Goal: Task Accomplishment & Management: Use online tool/utility

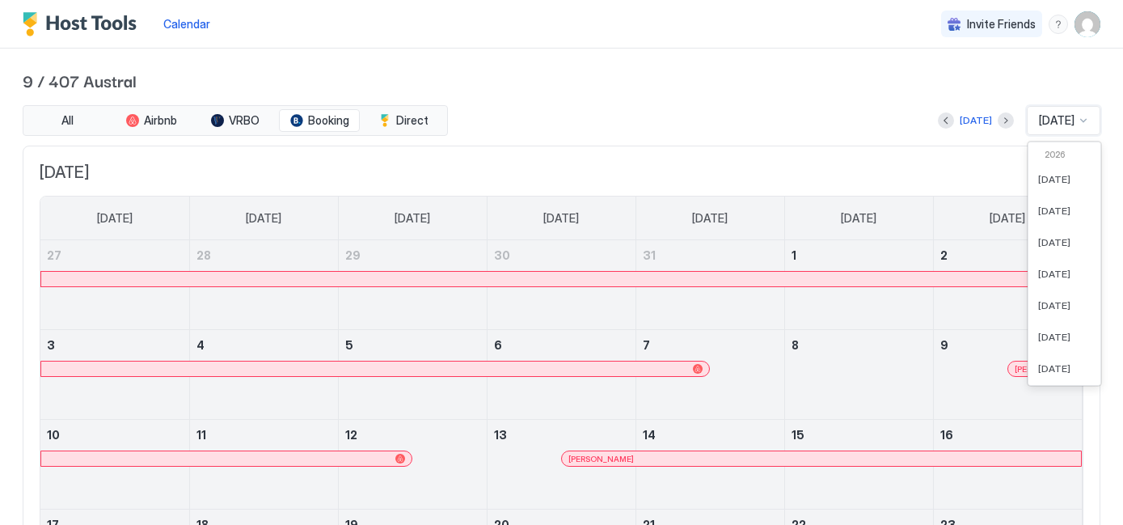
click at [1084, 119] on div at bounding box center [1083, 120] width 13 height 13
click at [1049, 328] on div "[DATE]" at bounding box center [1065, 336] width 72 height 32
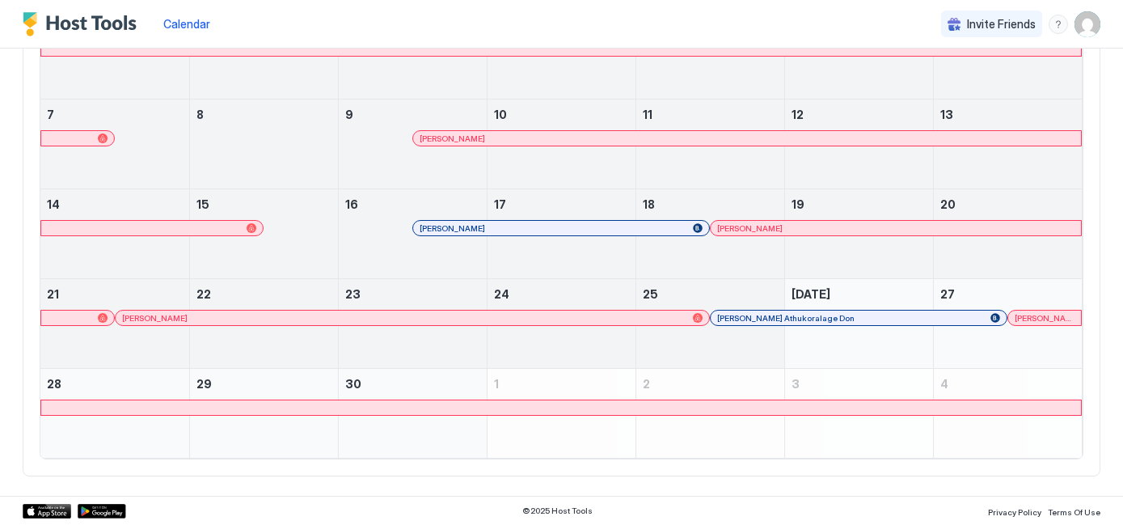
scroll to position [161, 0]
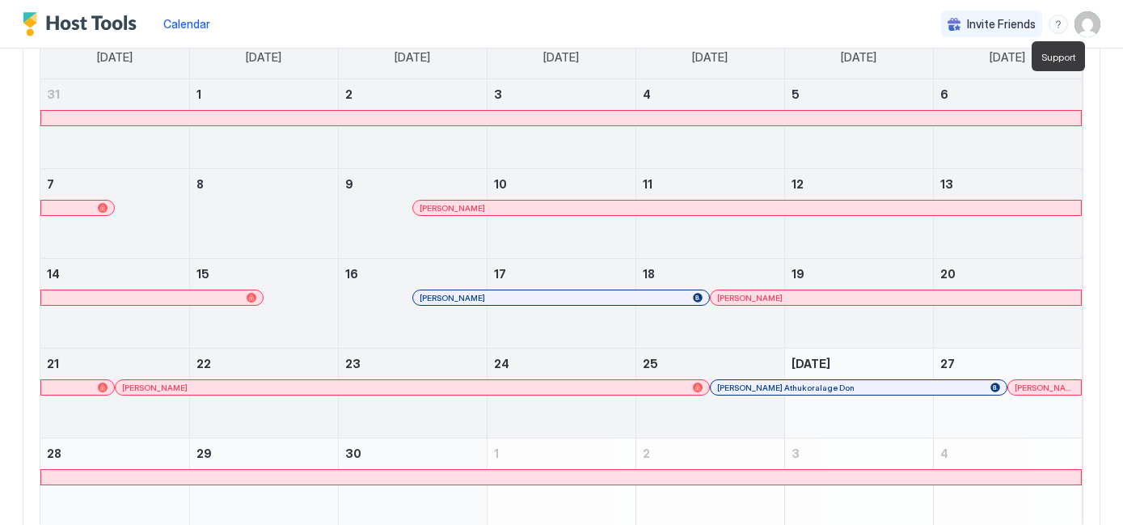
click at [1061, 21] on div "menu" at bounding box center [1058, 24] width 19 height 19
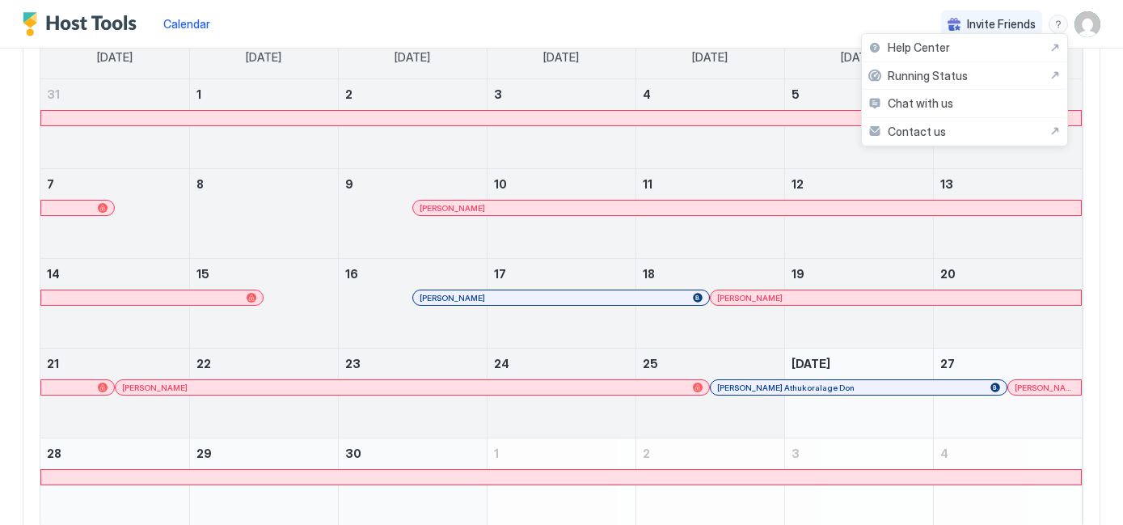
click at [842, 17] on div at bounding box center [561, 262] width 1123 height 525
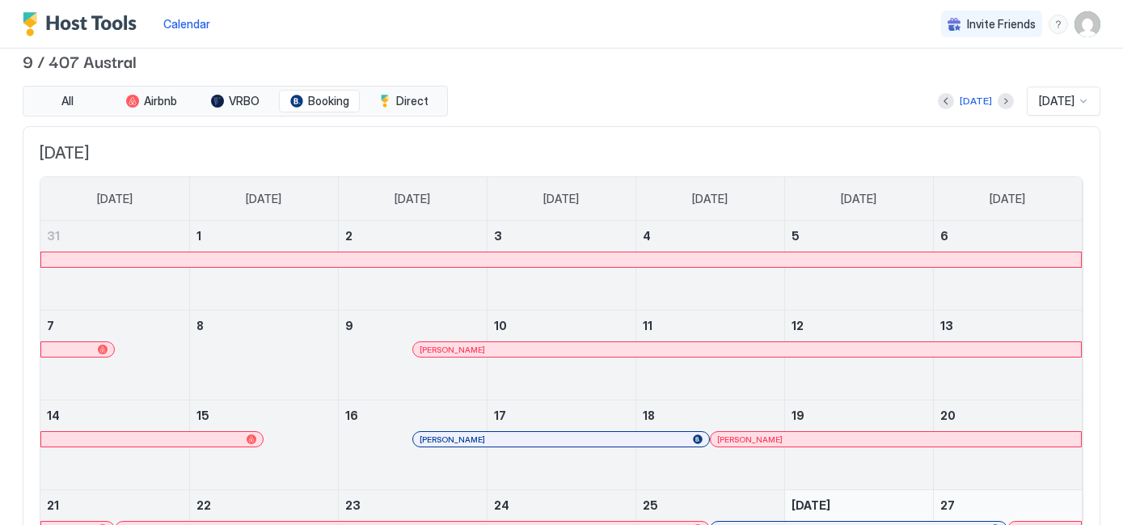
scroll to position [0, 0]
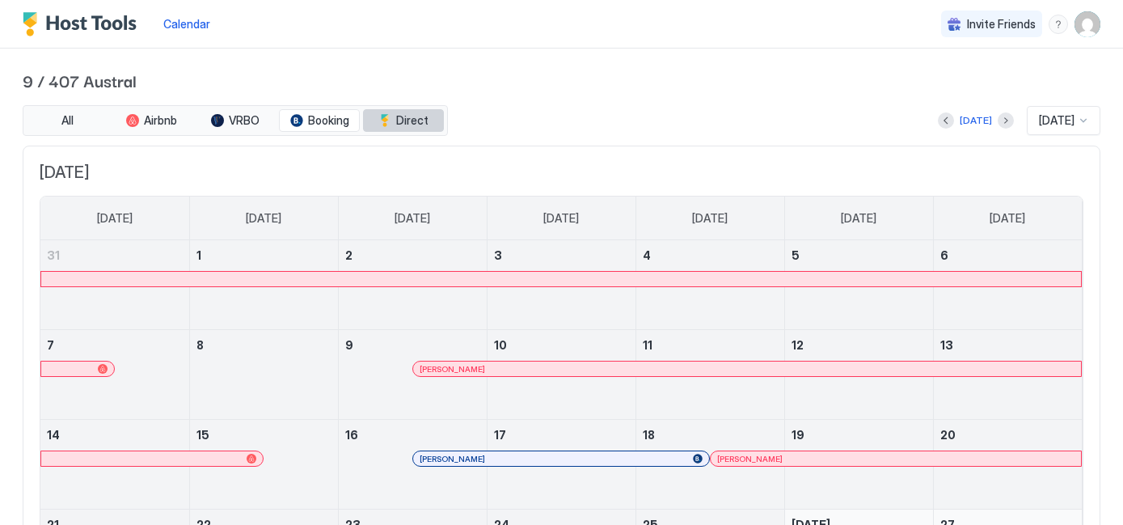
click at [403, 116] on span "Direct" at bounding box center [412, 120] width 32 height 15
click at [245, 121] on span "VRBO" at bounding box center [244, 120] width 31 height 15
click at [1077, 123] on div at bounding box center [1083, 120] width 13 height 13
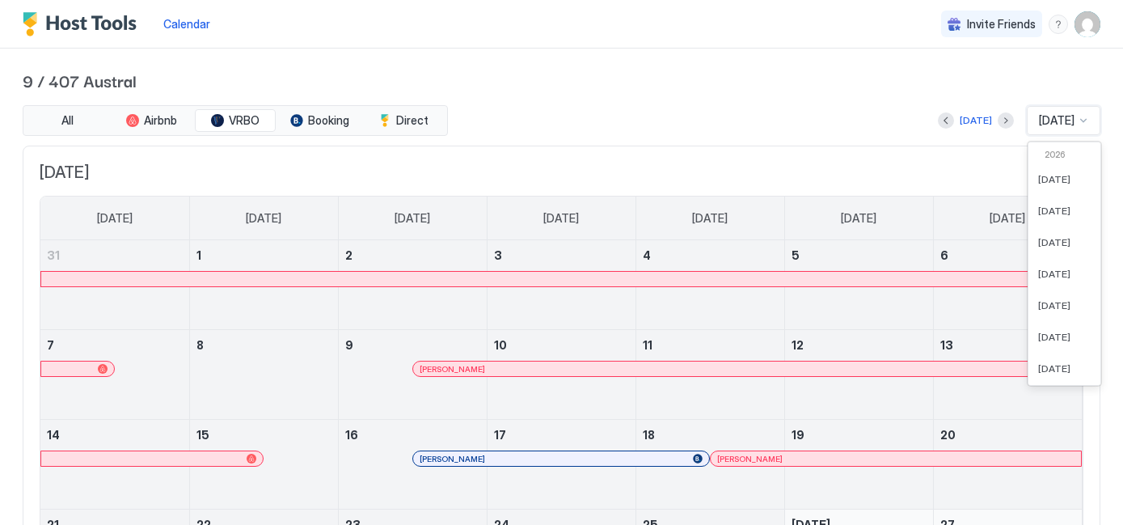
scroll to position [385, 0]
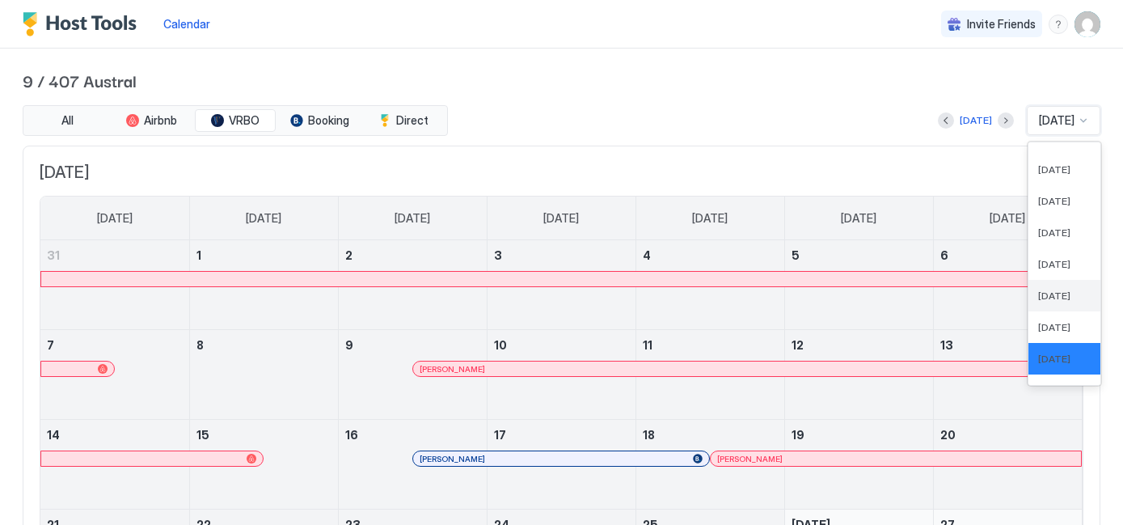
click at [1046, 299] on span "[DATE]" at bounding box center [1054, 296] width 32 height 12
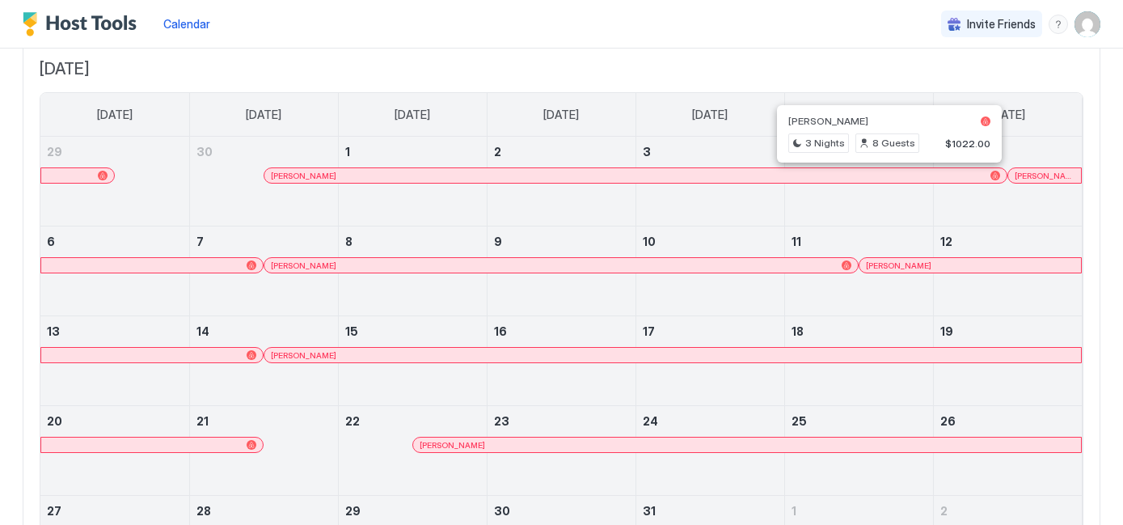
scroll to position [0, 0]
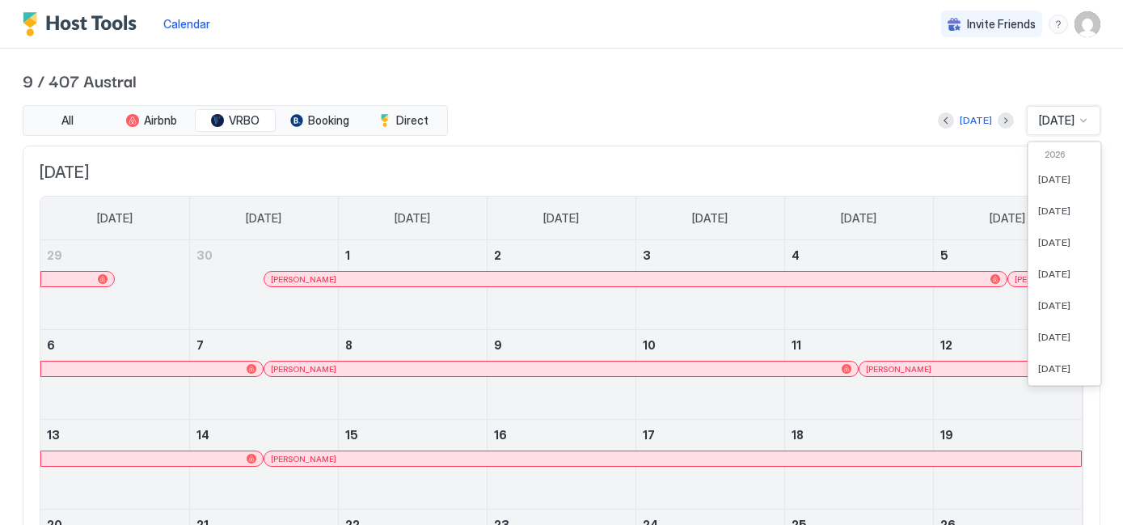
click at [1087, 112] on div "[DATE]" at bounding box center [1064, 120] width 74 height 29
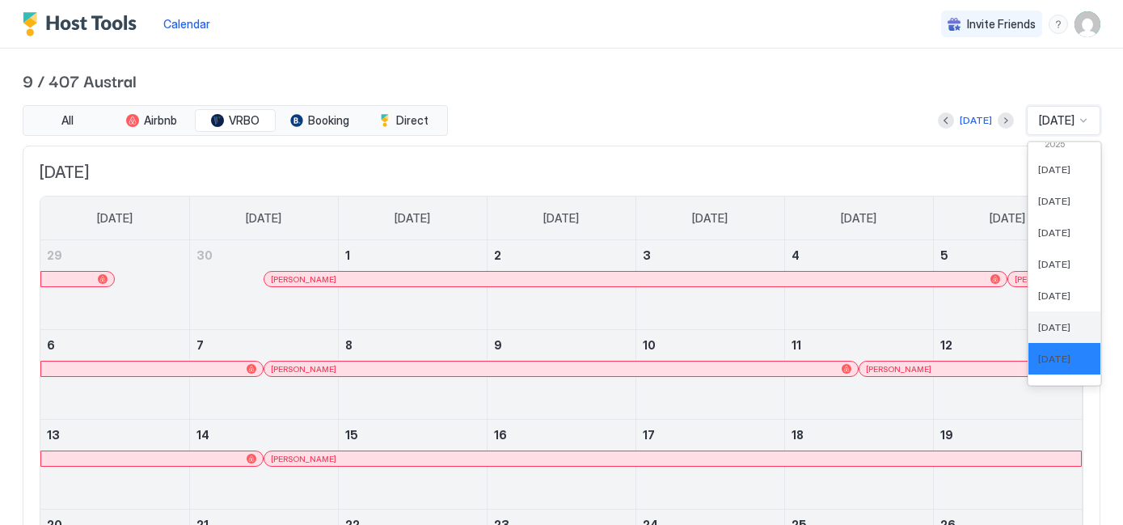
click at [1052, 324] on span "[DATE]" at bounding box center [1054, 327] width 32 height 12
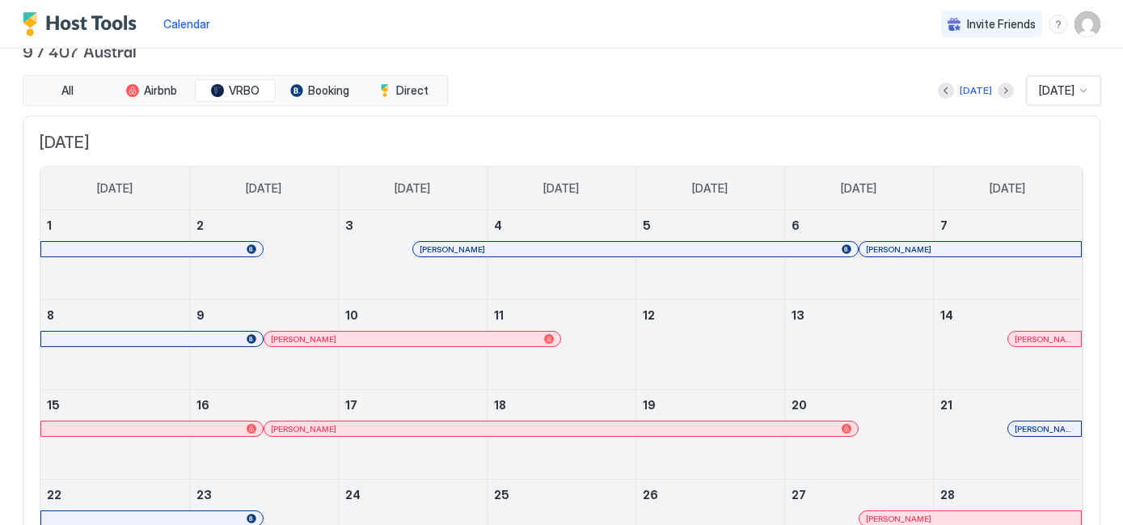
scroll to position [13, 0]
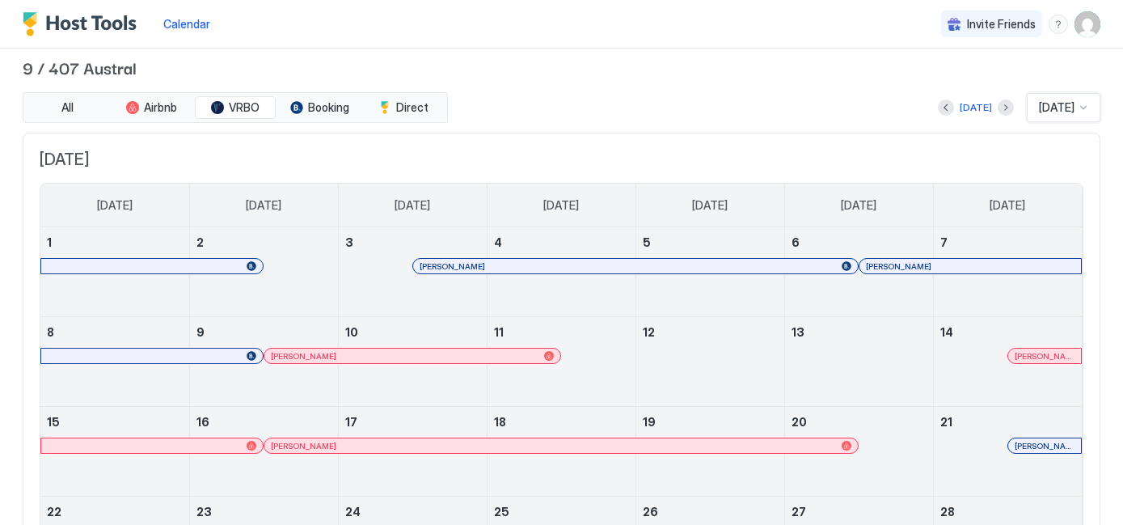
click at [1083, 106] on div at bounding box center [1083, 107] width 13 height 13
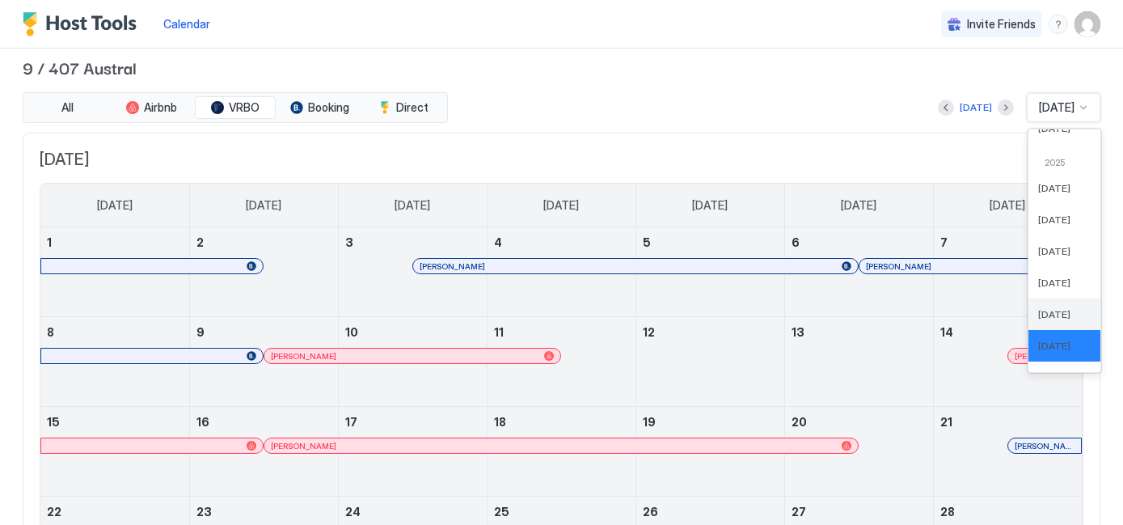
click at [1045, 305] on div "[DATE]" at bounding box center [1065, 314] width 72 height 32
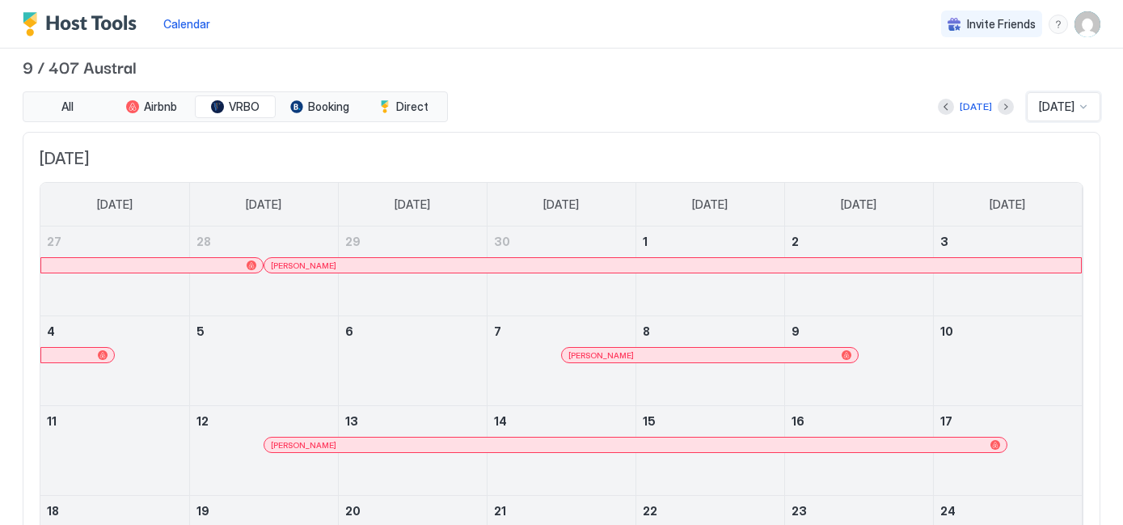
scroll to position [0, 0]
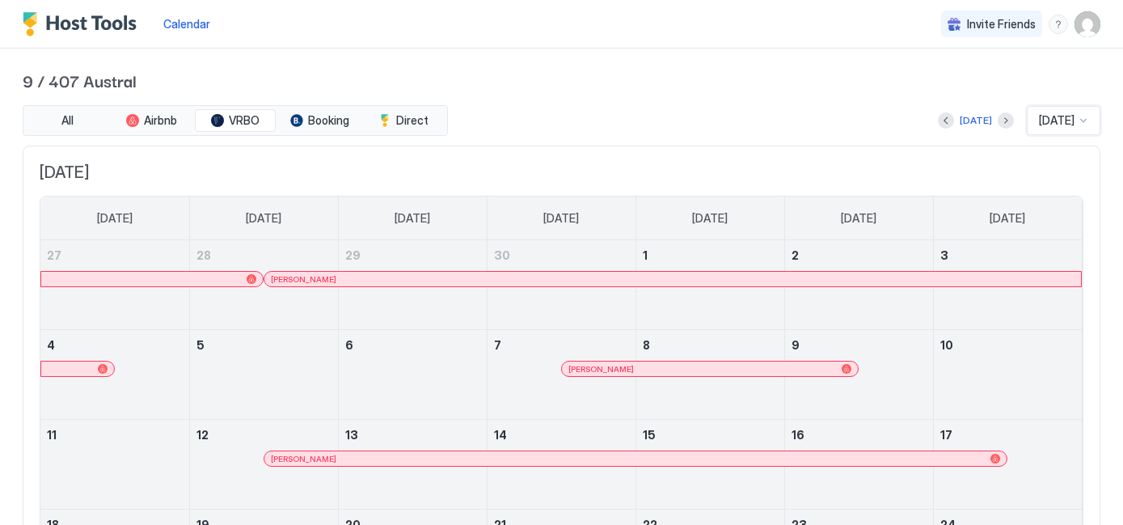
click at [1085, 123] on div at bounding box center [1083, 120] width 13 height 13
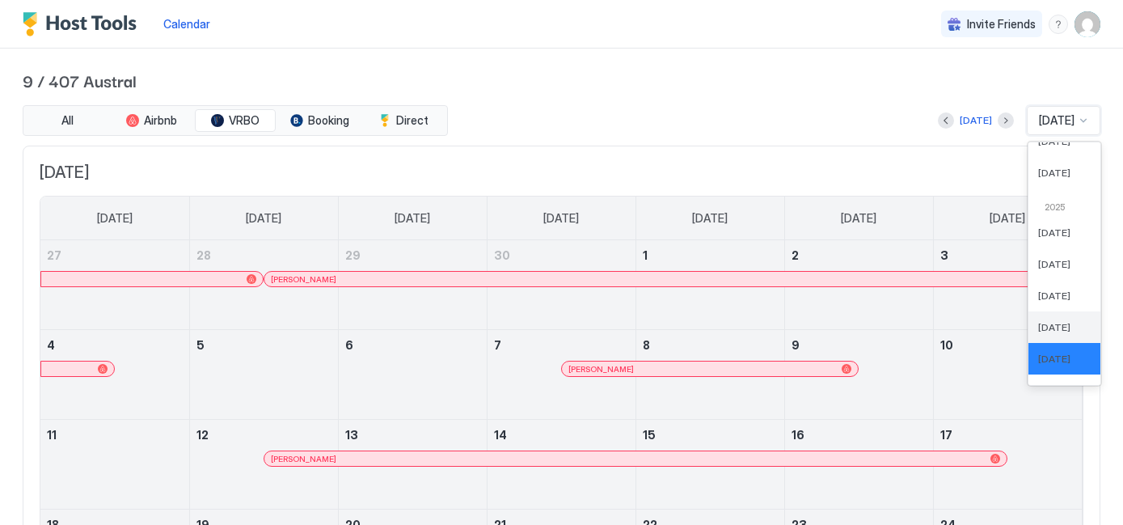
click at [1051, 319] on div "[DATE]" at bounding box center [1065, 327] width 72 height 32
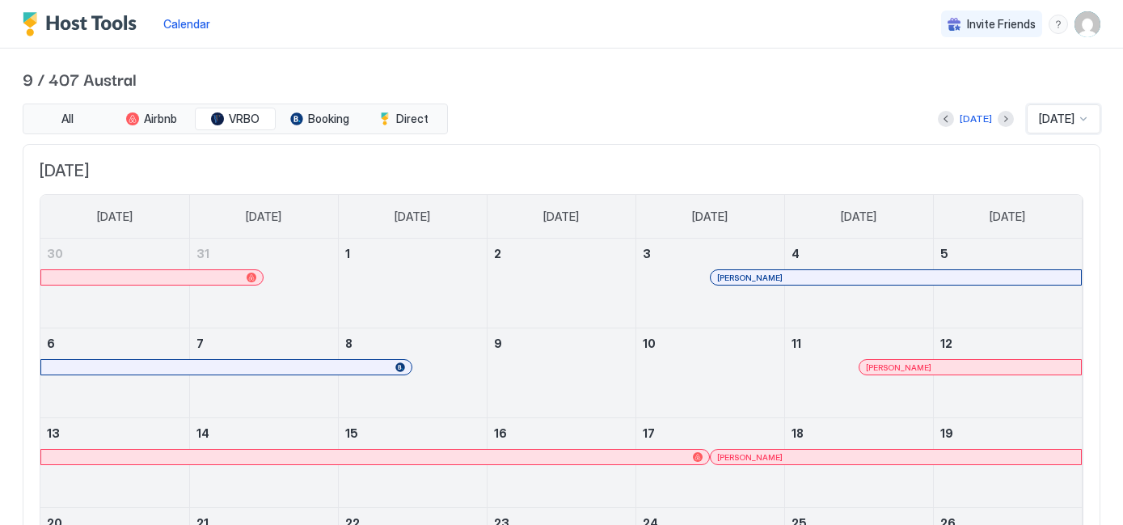
scroll to position [0, 0]
click at [1085, 121] on div at bounding box center [1083, 120] width 13 height 13
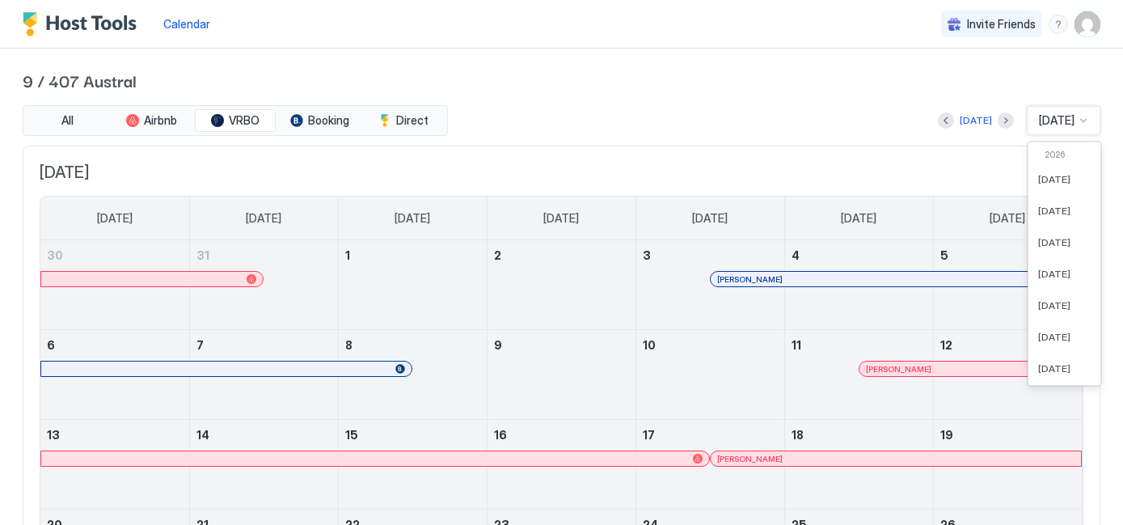
scroll to position [227, 0]
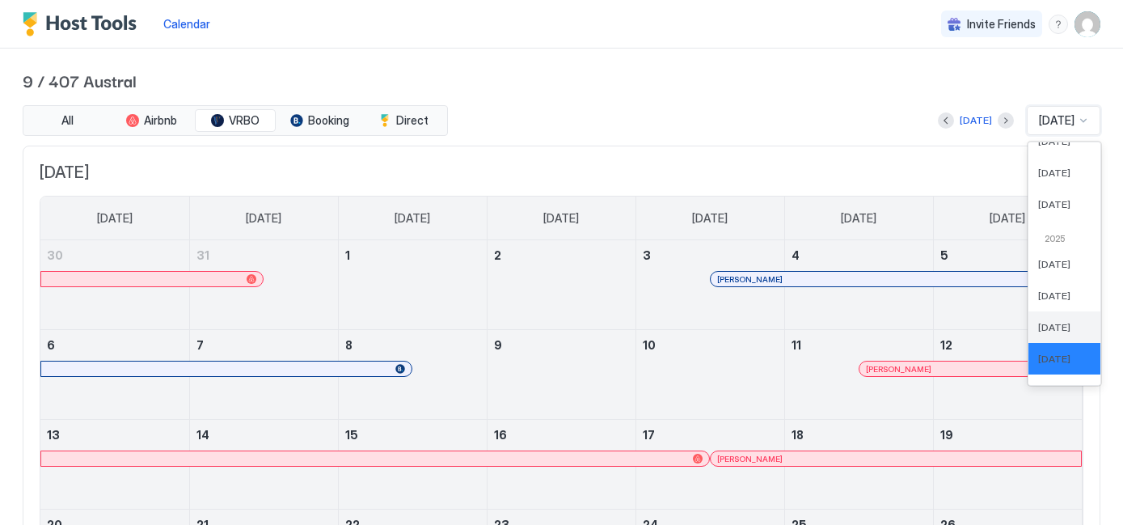
click at [1046, 324] on span "[DATE]" at bounding box center [1054, 327] width 32 height 12
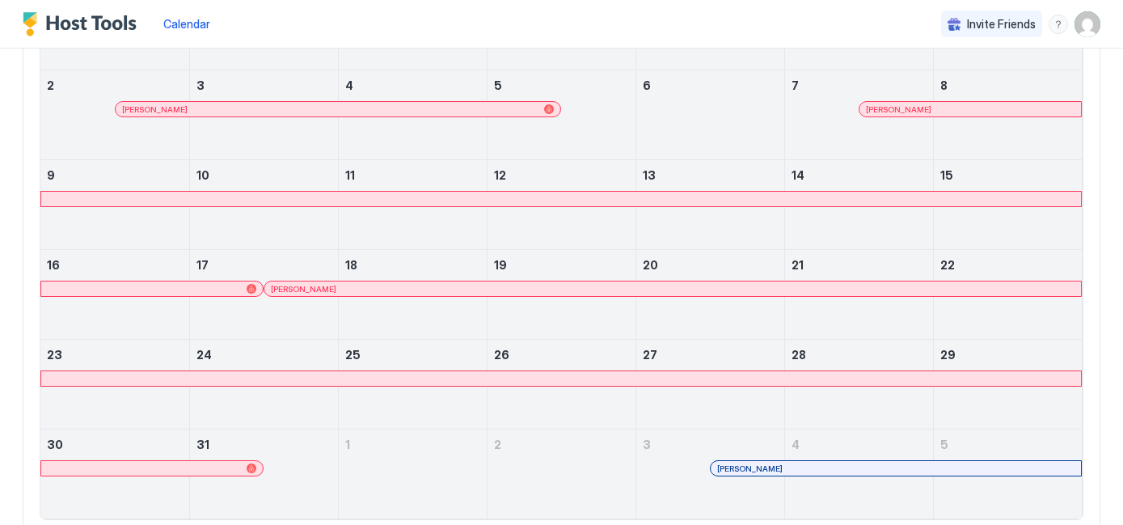
scroll to position [320, 0]
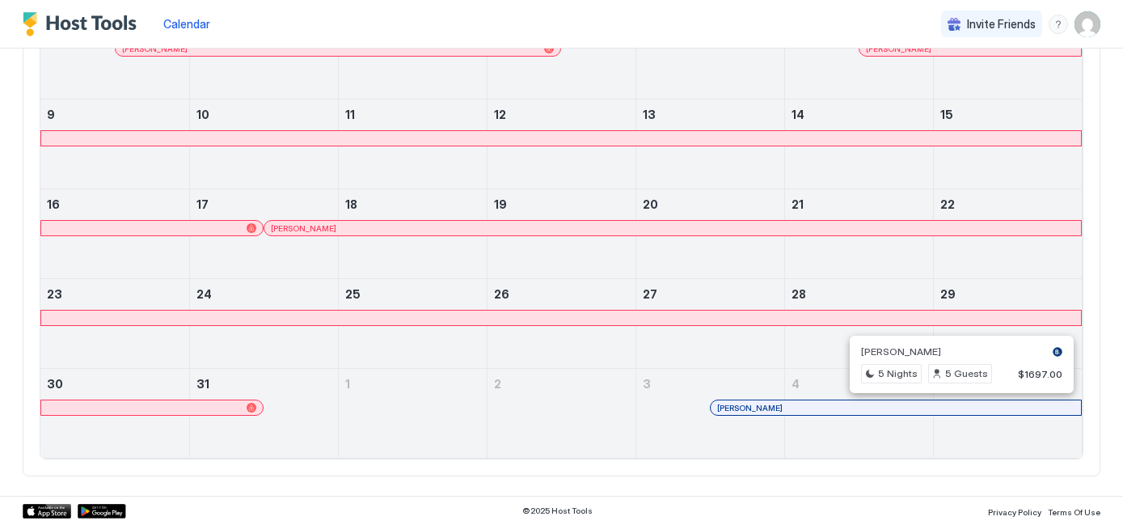
click at [956, 404] on div at bounding box center [955, 407] width 13 height 13
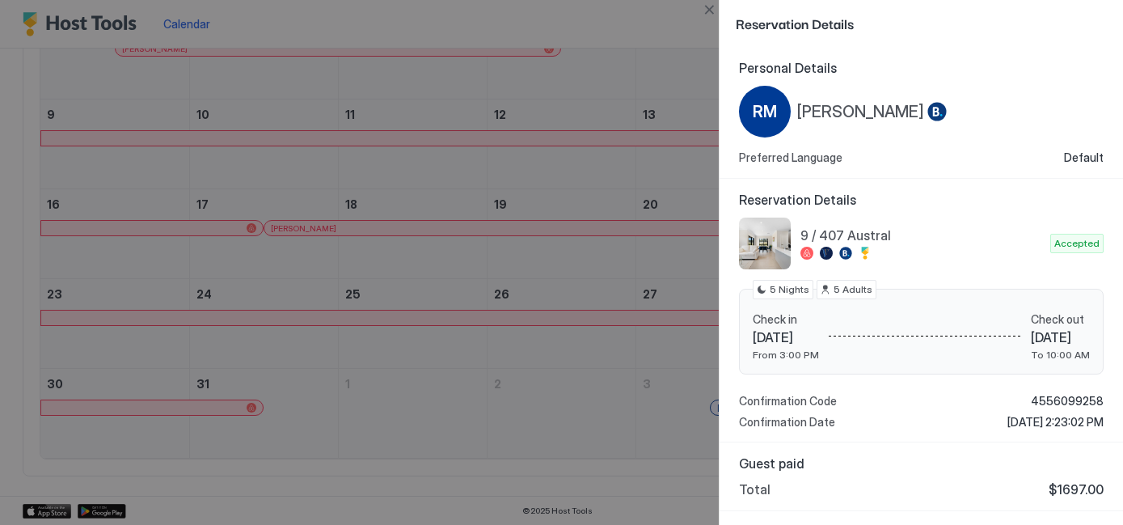
scroll to position [97, 0]
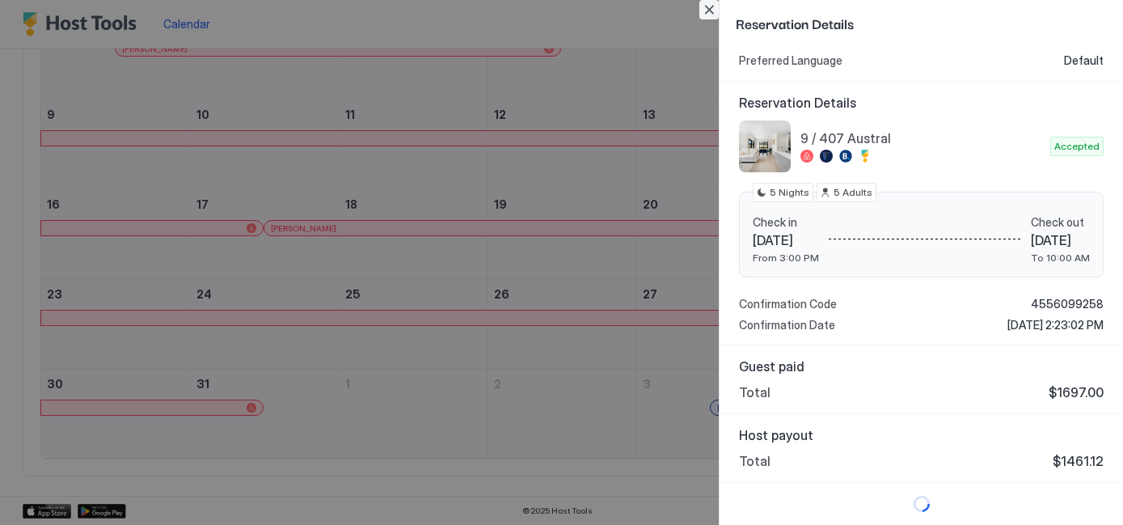
click at [707, 7] on button "Close" at bounding box center [709, 9] width 19 height 19
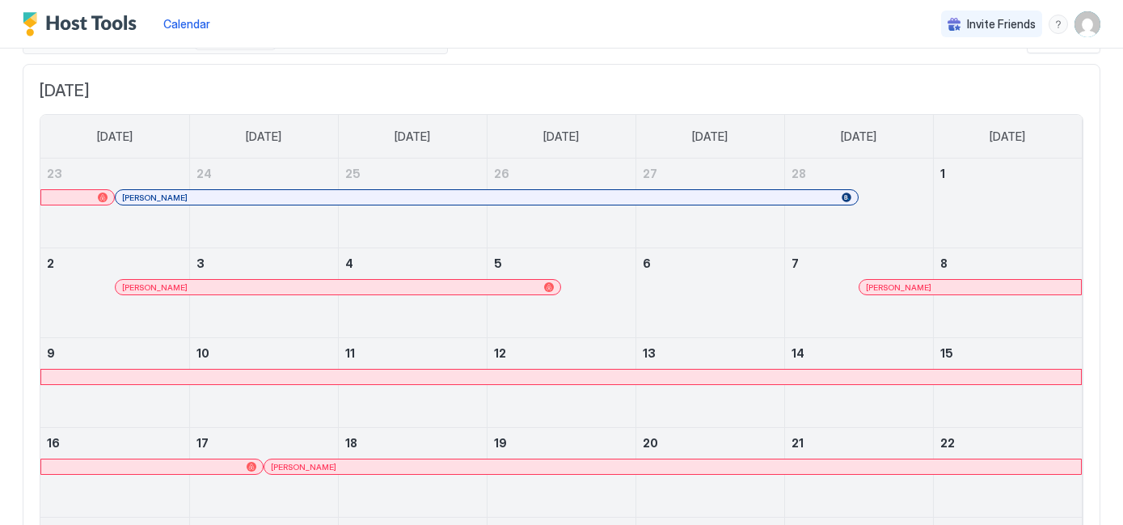
scroll to position [0, 0]
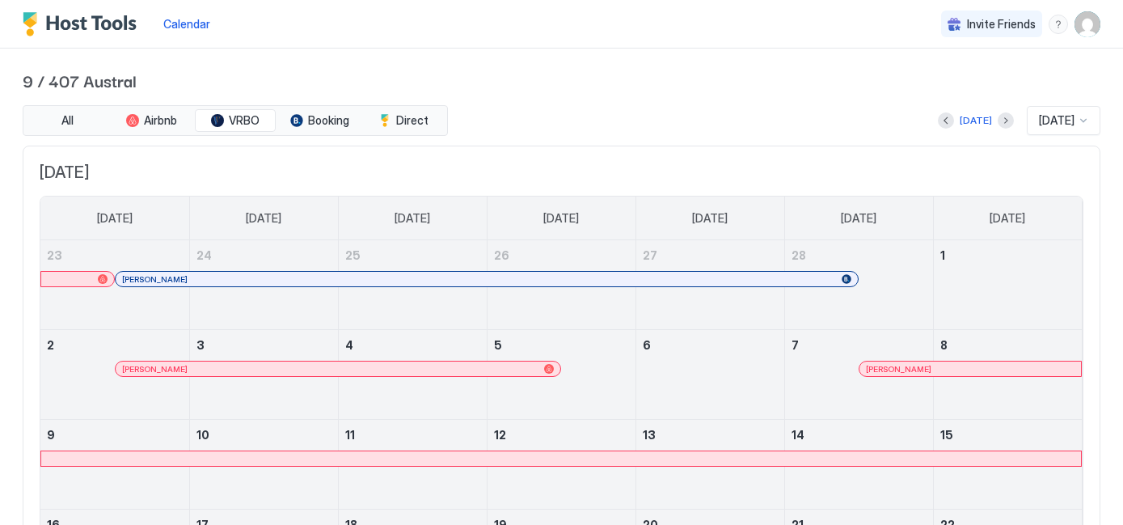
click at [1085, 119] on div at bounding box center [1083, 120] width 13 height 13
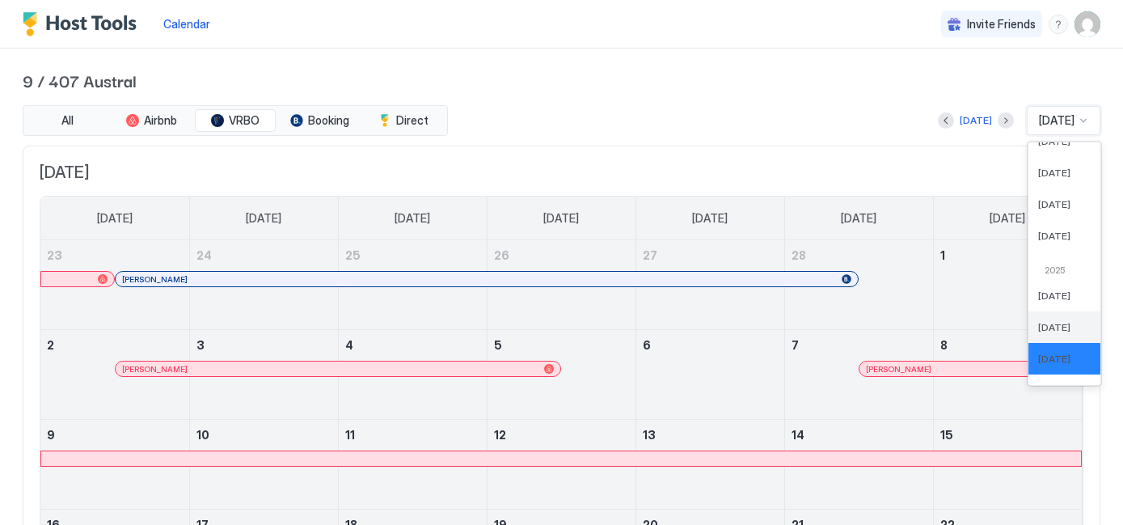
click at [1038, 325] on span "[DATE]" at bounding box center [1054, 327] width 32 height 12
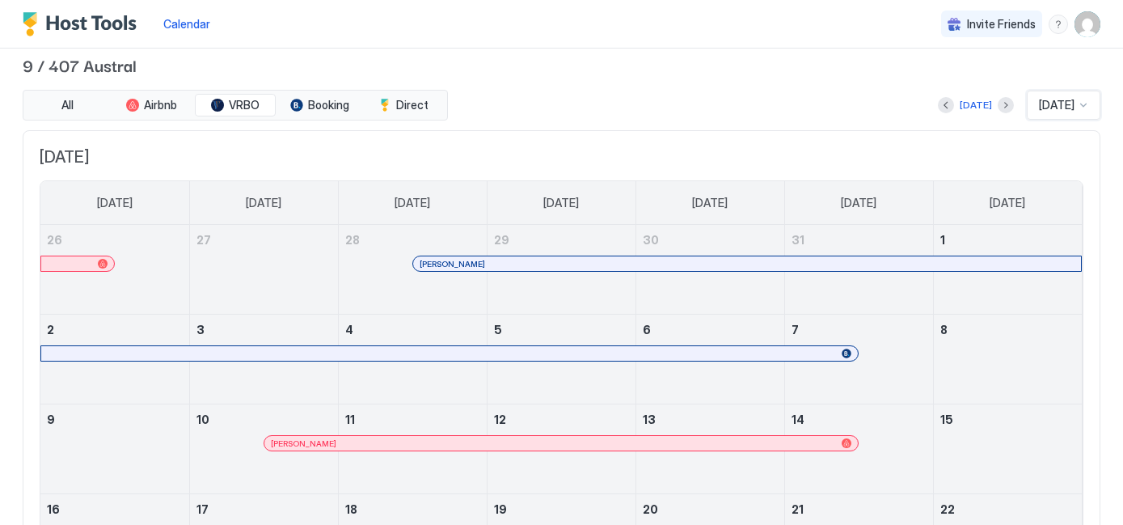
scroll to position [13, 0]
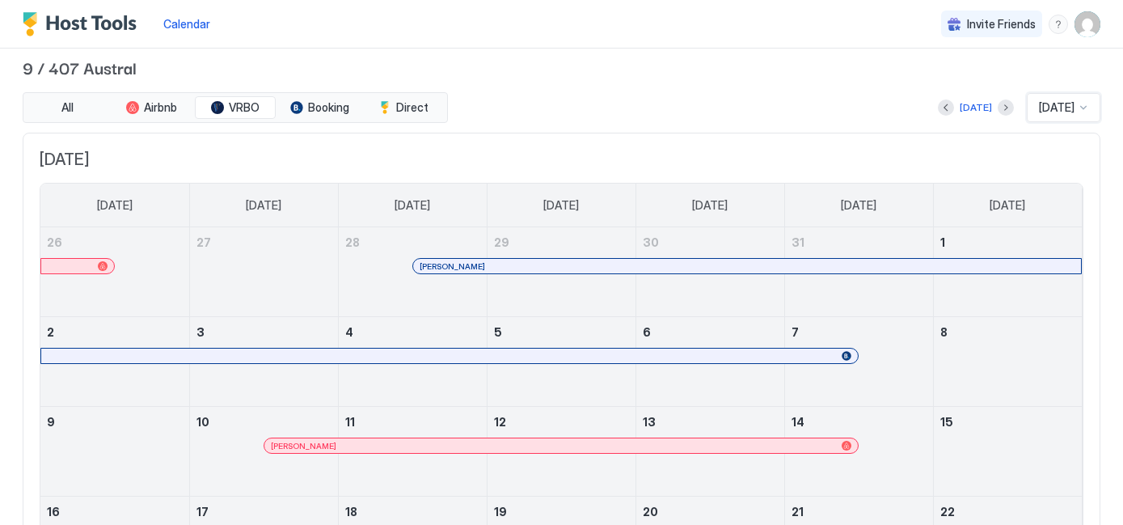
click at [1089, 107] on div at bounding box center [1083, 107] width 13 height 13
